Goal: Task Accomplishment & Management: Use online tool/utility

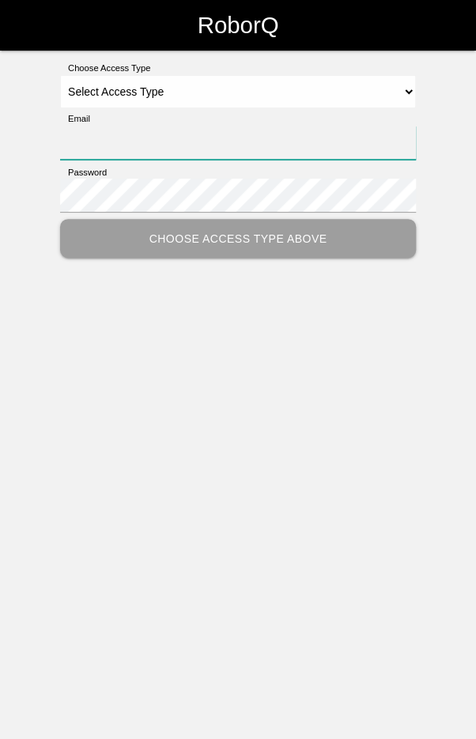
click at [275, 148] on input "Email" at bounding box center [238, 143] width 356 height 34
type input "[EMAIL_ADDRESS][DOMAIN_NAME]"
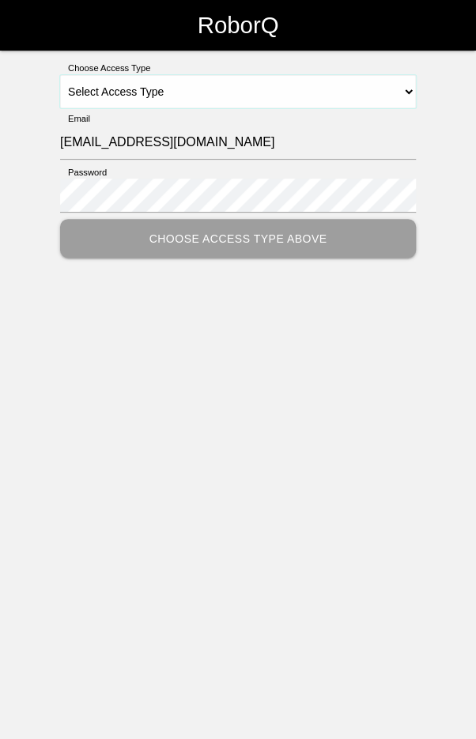
click at [329, 88] on select "Select Access Type Admin Customer Supervisor Worker" at bounding box center [238, 91] width 356 height 33
select select "Worker"
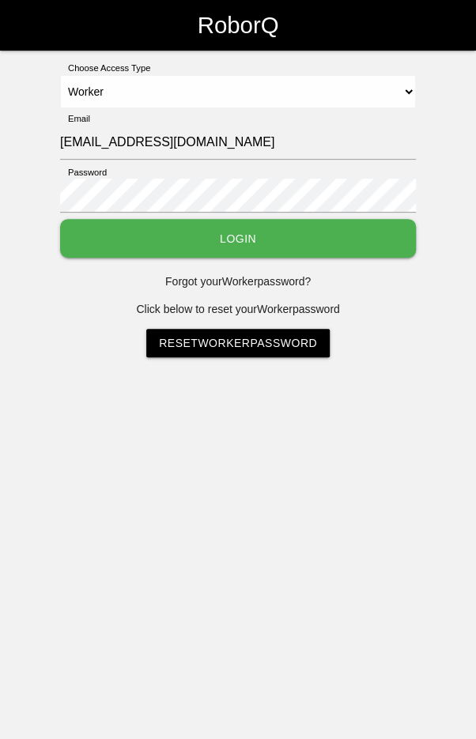
click at [268, 244] on button "Login" at bounding box center [238, 238] width 356 height 39
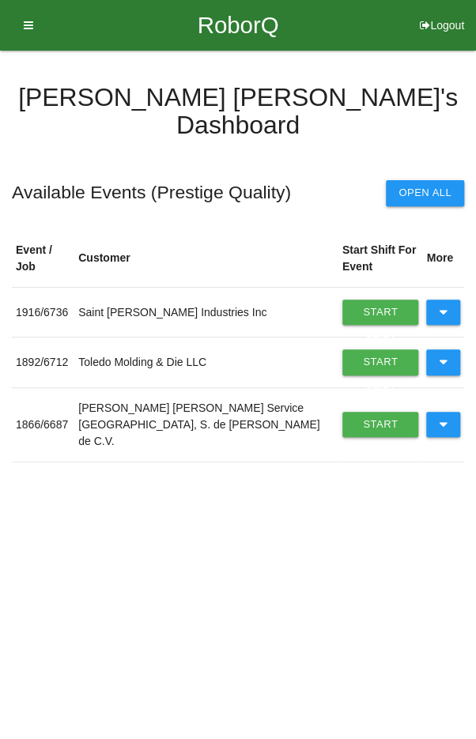
click at [443, 352] on icon at bounding box center [443, 361] width 9 height 25
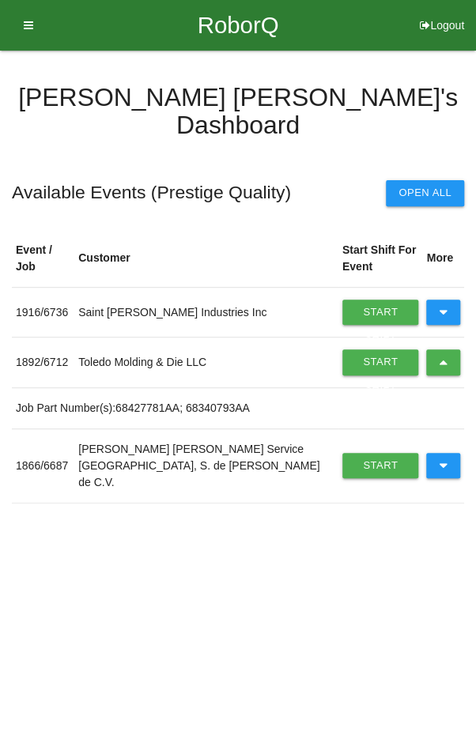
click at [442, 349] on icon at bounding box center [443, 361] width 9 height 25
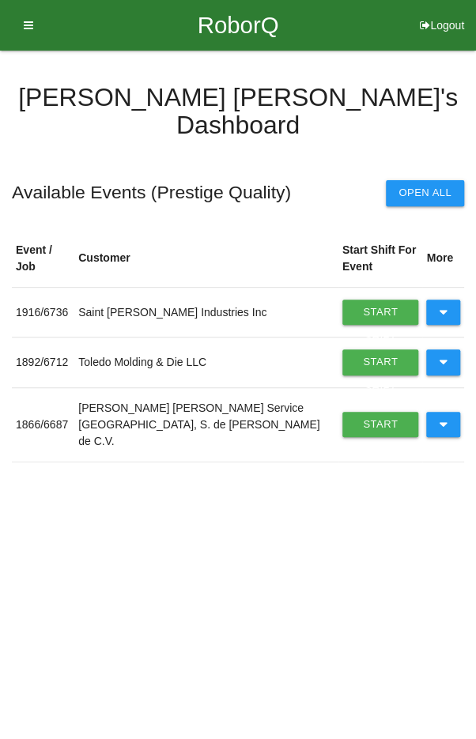
click at [447, 412] on button at bounding box center [443, 424] width 34 height 25
click at [347, 412] on link "Start Shift" at bounding box center [380, 424] width 77 height 25
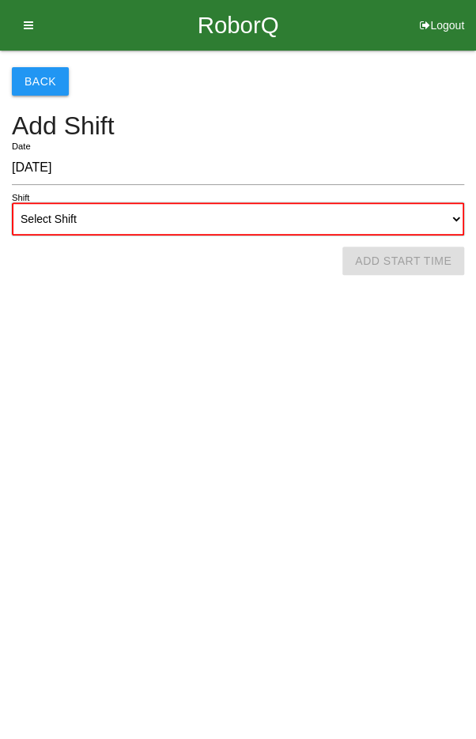
click at [237, 215] on select "Select Shift 1st Shift 2nd Shift 3rd Shift 4th Shift" at bounding box center [238, 218] width 452 height 33
select select "2"
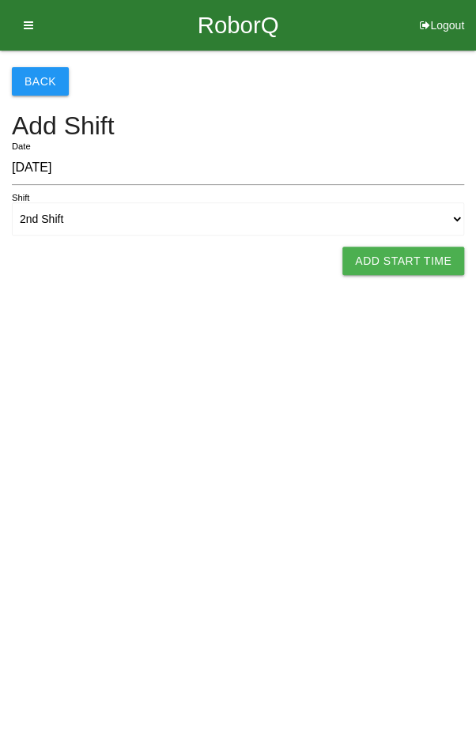
click at [431, 251] on button "Add Start Time" at bounding box center [403, 261] width 122 height 28
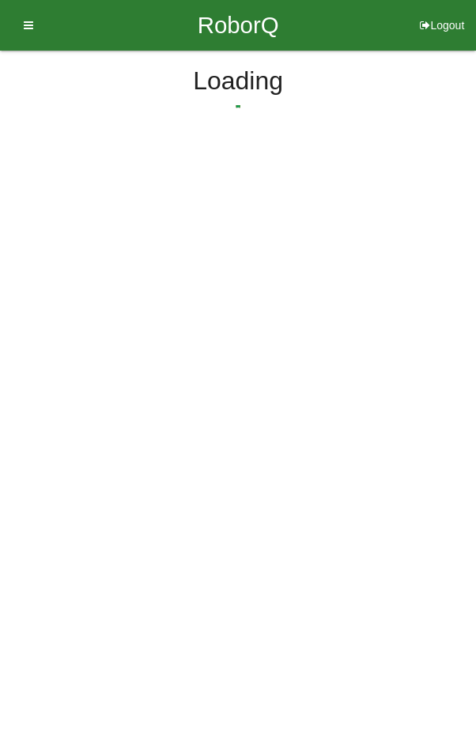
select select "2"
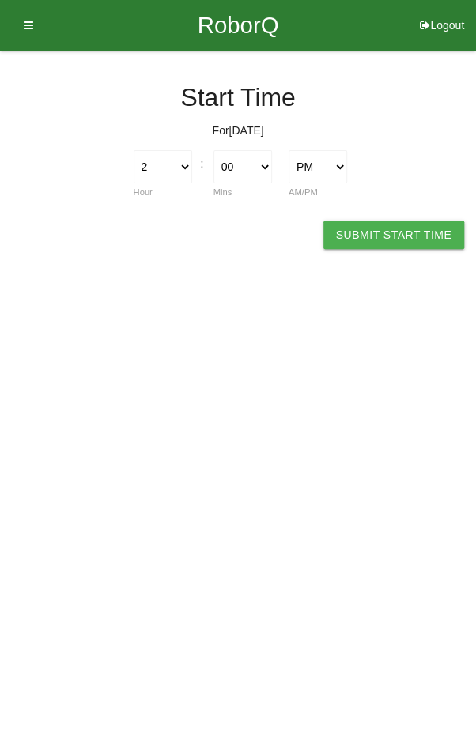
click at [404, 232] on button "Submit Start Time" at bounding box center [393, 234] width 141 height 28
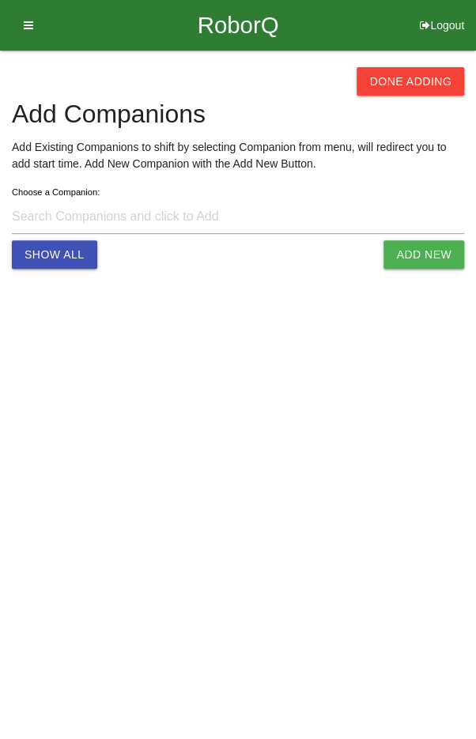
click at [425, 88] on button "Done Adding" at bounding box center [409, 81] width 107 height 28
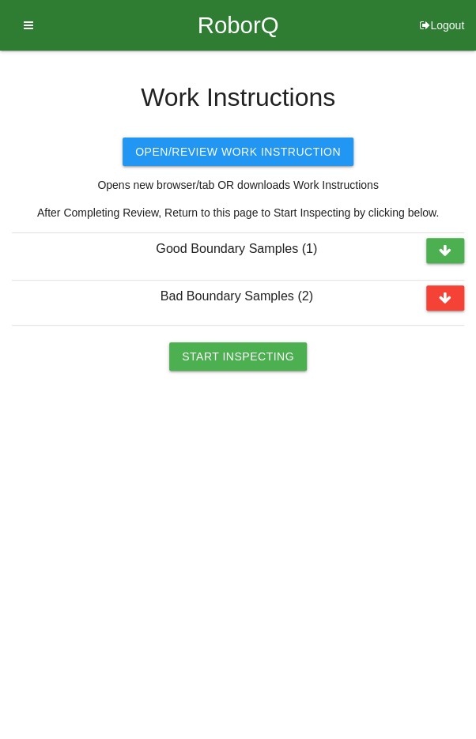
click at [235, 361] on button "Start Inspecting" at bounding box center [237, 356] width 137 height 28
